Goal: Transaction & Acquisition: Purchase product/service

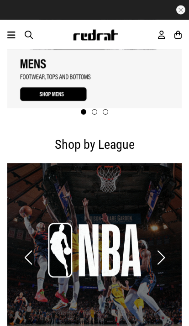
click at [11, 38] on icon at bounding box center [11, 35] width 8 height 11
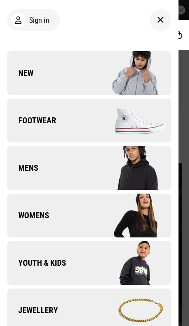
click at [158, 168] on img at bounding box center [130, 168] width 82 height 46
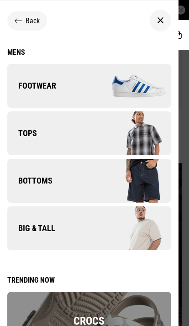
click at [153, 139] on img at bounding box center [130, 134] width 82 height 46
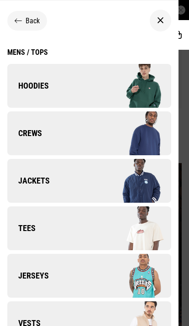
click at [18, 22] on icon at bounding box center [18, 20] width 7 height 9
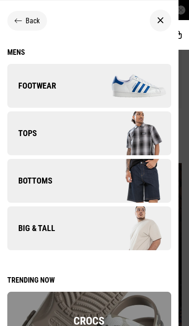
click at [122, 232] on img at bounding box center [130, 229] width 82 height 46
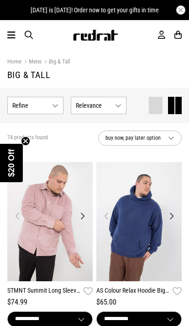
click at [19, 105] on span "Refine s" at bounding box center [30, 105] width 36 height 7
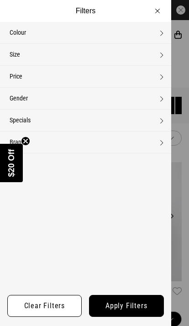
click at [14, 54] on span "Size" at bounding box center [15, 54] width 11 height 7
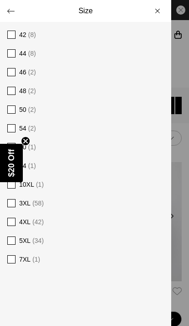
click at [95, 241] on span "5XL (34)" at bounding box center [91, 240] width 145 height 11
click at [186, 134] on div at bounding box center [94, 163] width 189 height 326
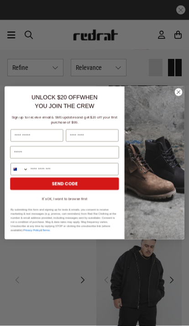
scroll to position [1958, 0]
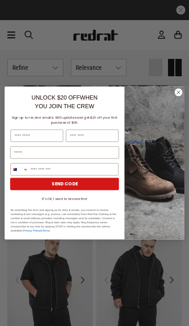
click at [184, 113] on img "POPUP Form" at bounding box center [155, 162] width 60 height 153
click at [180, 96] on circle "Close dialog" at bounding box center [179, 93] width 8 height 8
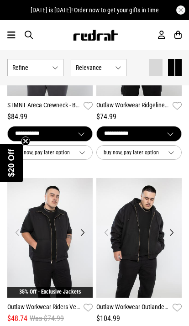
scroll to position [2005, 0]
